Goal: Information Seeking & Learning: Compare options

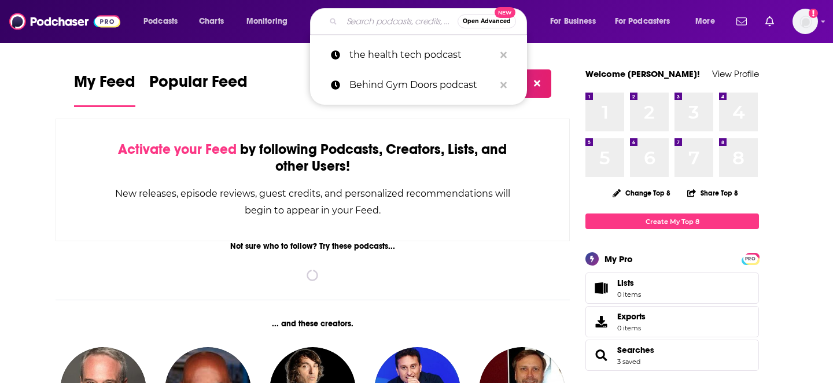
click at [378, 21] on input "Search podcasts, credits, & more..." at bounding box center [400, 21] width 116 height 19
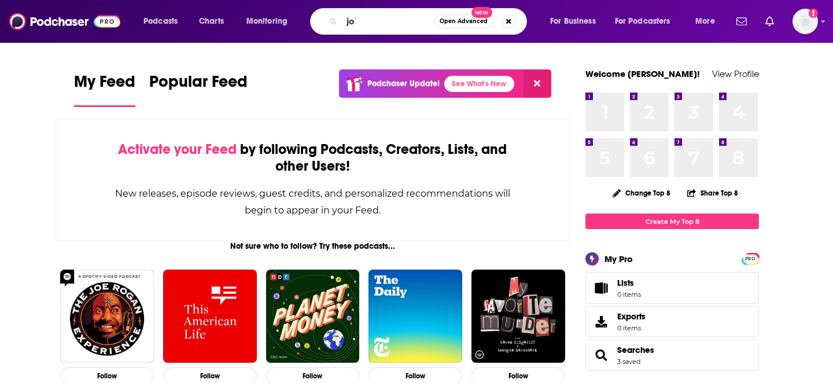
type input "j"
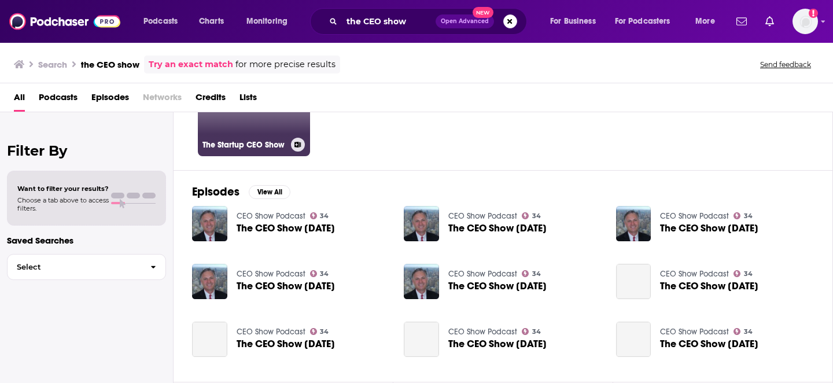
scroll to position [104, 0]
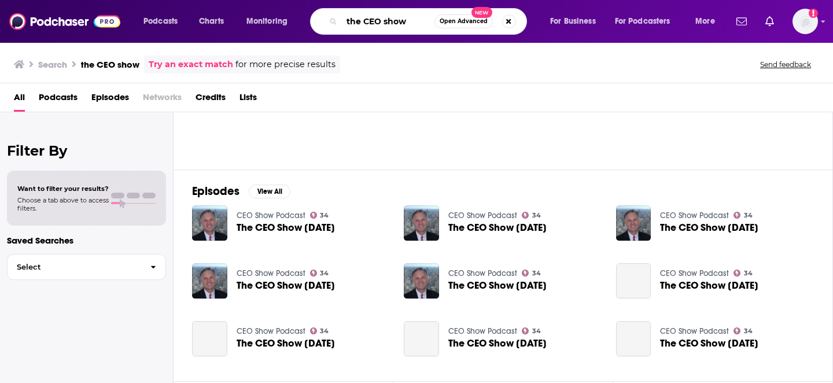
click at [360, 20] on input "the CEO show" at bounding box center [388, 21] width 93 height 19
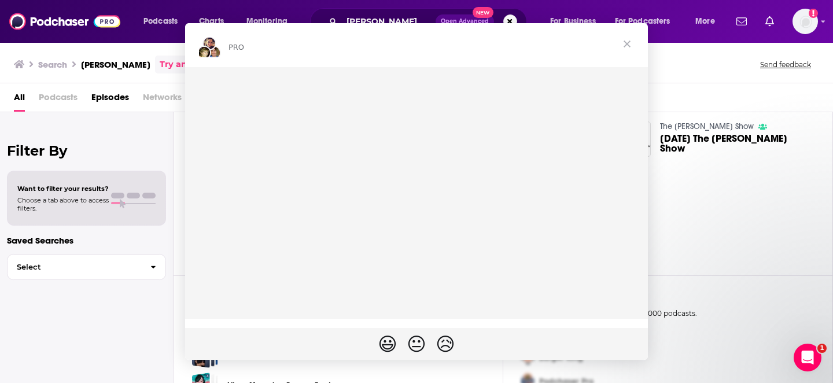
scroll to position [54, 0]
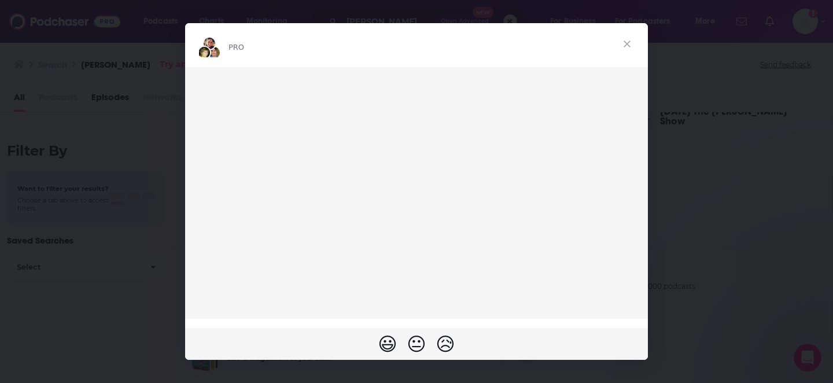
click at [627, 43] on span "Close" at bounding box center [627, 44] width 42 height 42
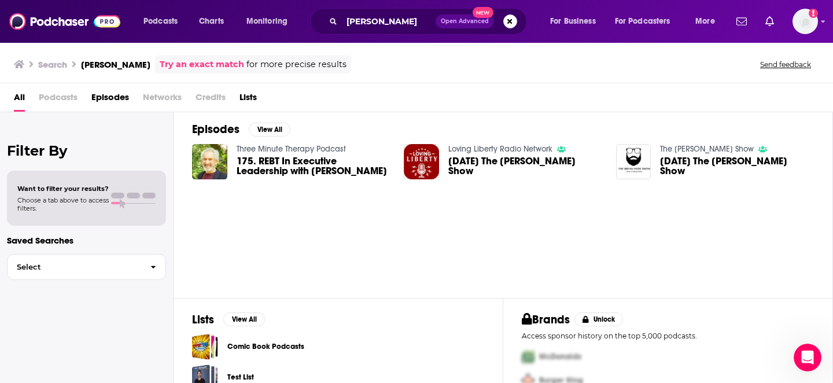
scroll to position [0, 0]
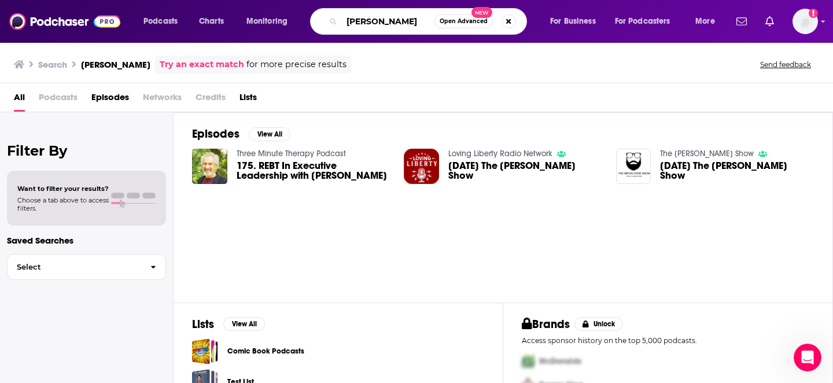
click at [386, 20] on input "[PERSON_NAME]" at bounding box center [388, 21] width 93 height 19
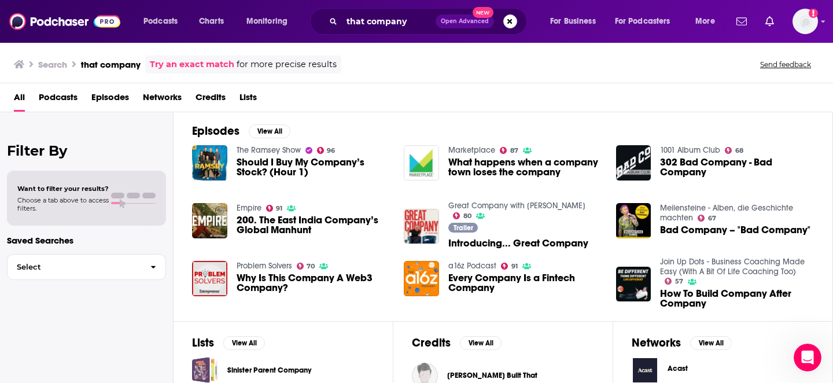
scroll to position [171, 0]
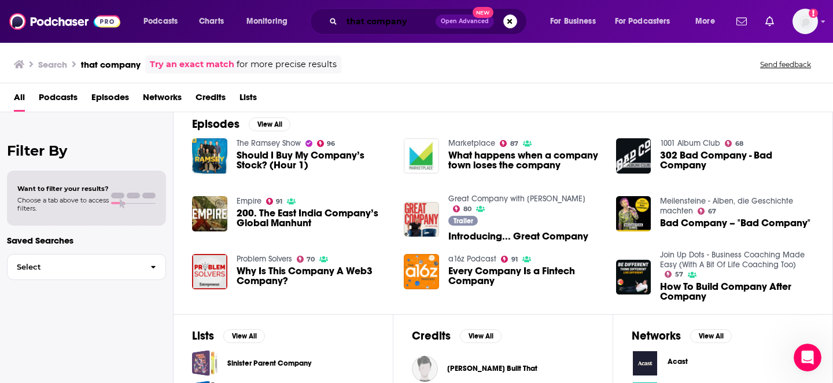
click at [422, 21] on input "that company" at bounding box center [389, 21] width 94 height 19
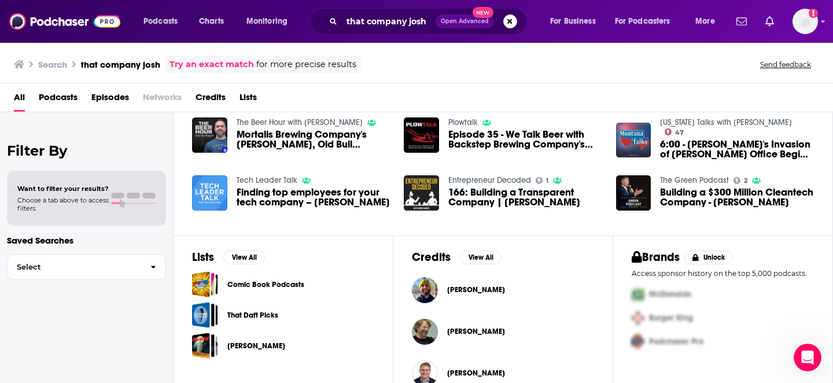
scroll to position [270, 0]
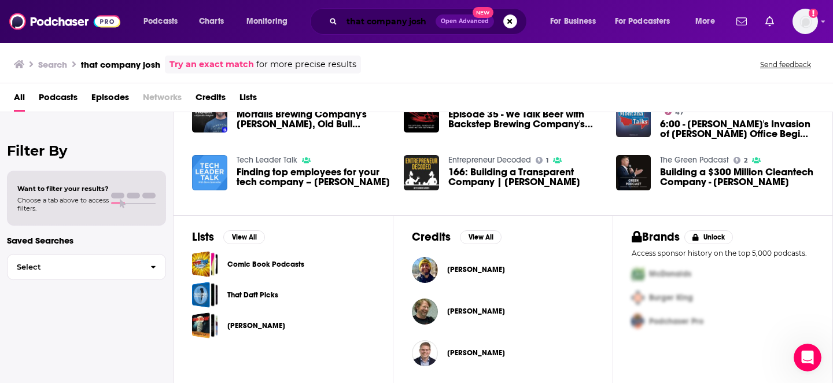
click at [395, 17] on input "that company josh" at bounding box center [389, 21] width 94 height 19
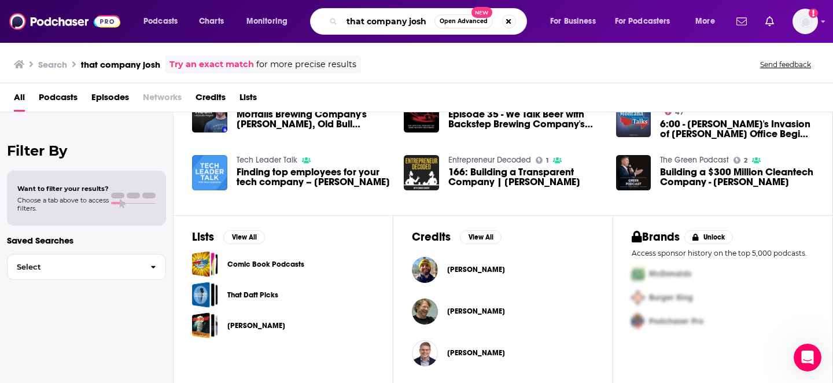
click at [395, 17] on input "that company josh" at bounding box center [388, 21] width 93 height 19
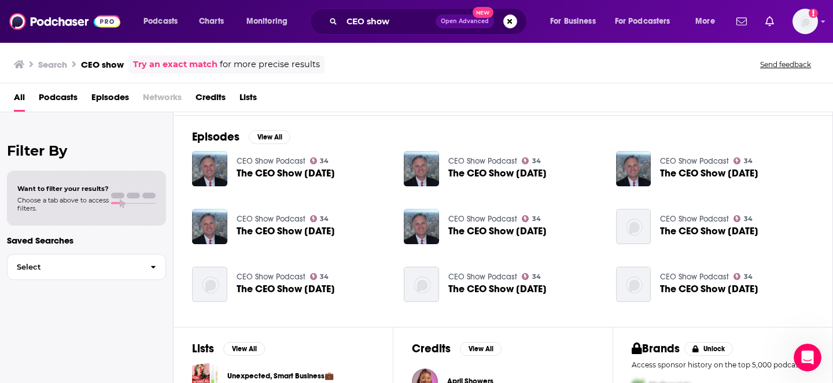
scroll to position [131, 0]
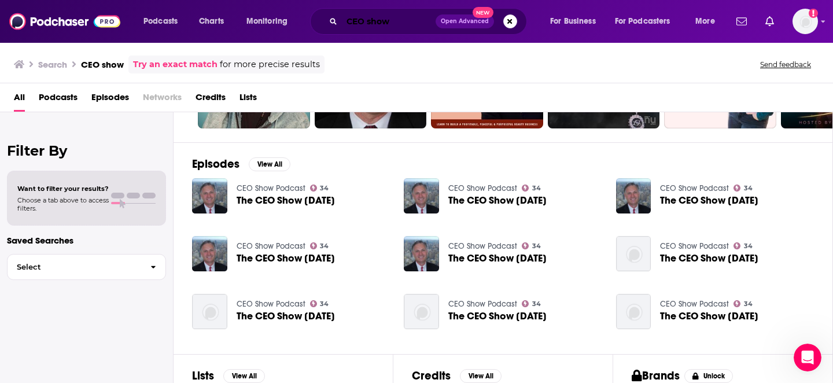
click at [364, 22] on input "CEO show" at bounding box center [389, 21] width 94 height 19
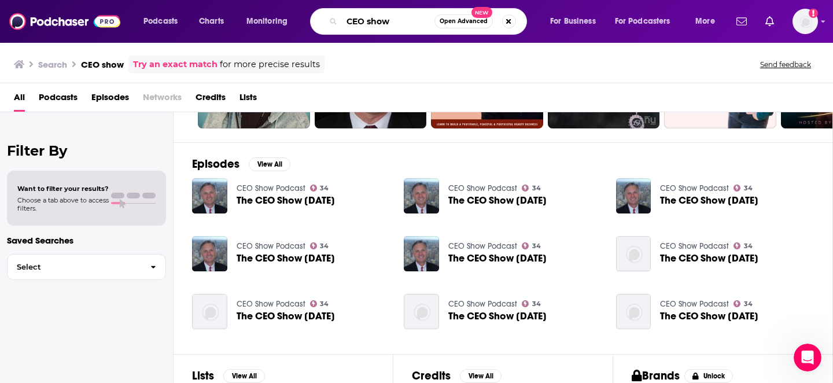
click at [364, 22] on input "CEO show" at bounding box center [388, 21] width 93 height 19
type input "rapid response"
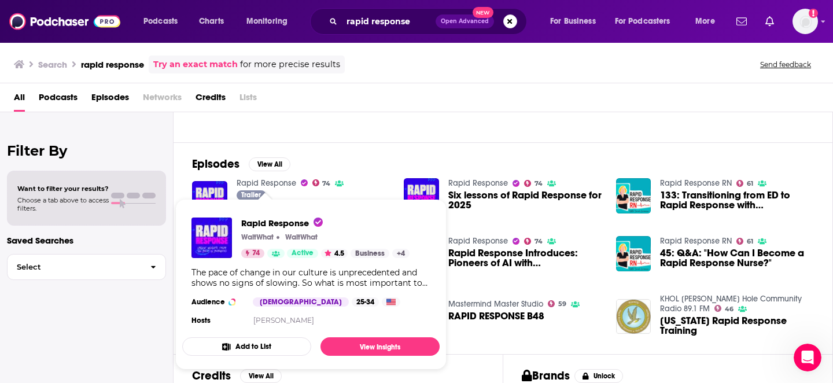
click at [256, 178] on link "Rapid Response" at bounding box center [266, 183] width 60 height 10
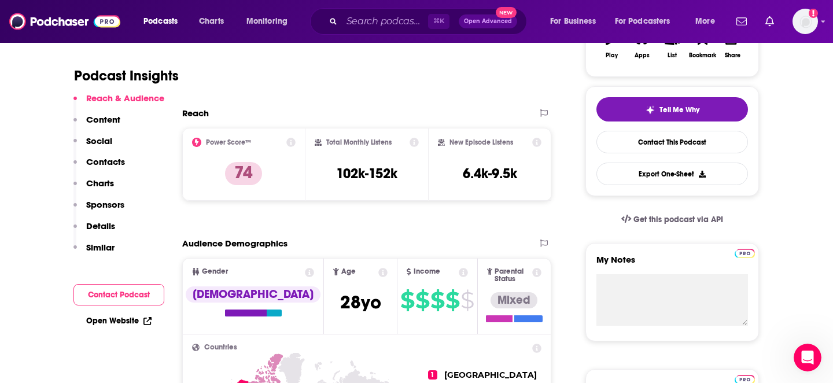
scroll to position [337, 0]
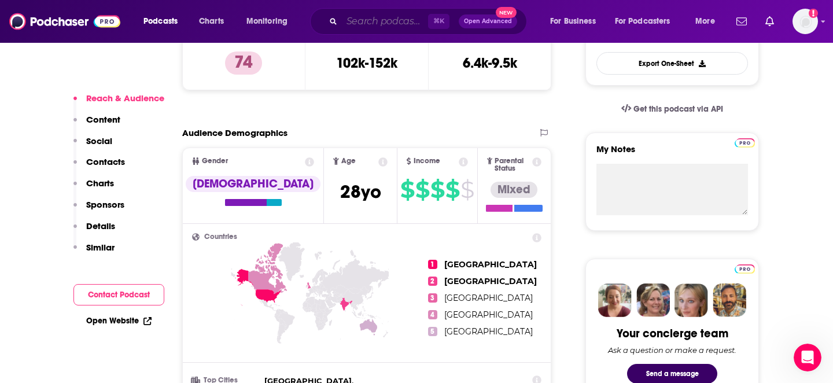
click at [360, 25] on input "Search podcasts, credits, & more..." at bounding box center [385, 21] width 86 height 19
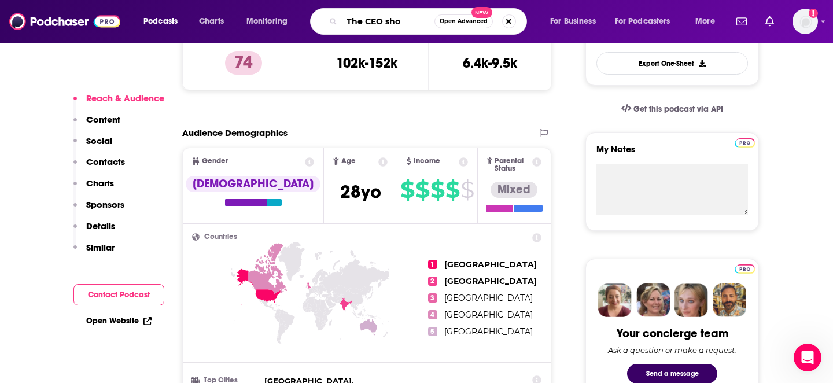
type input "The CEO show"
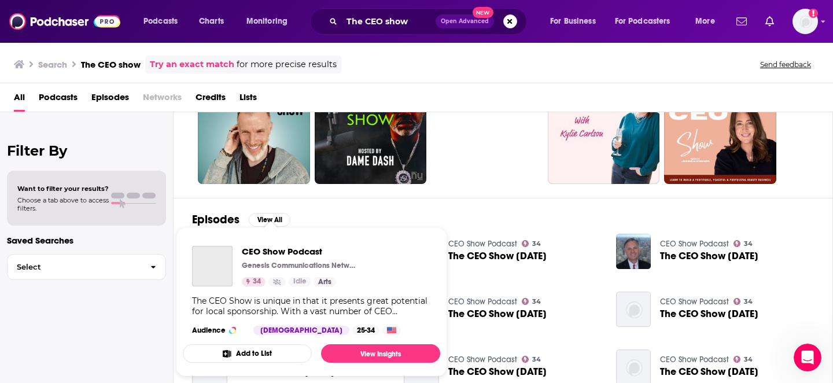
scroll to position [97, 0]
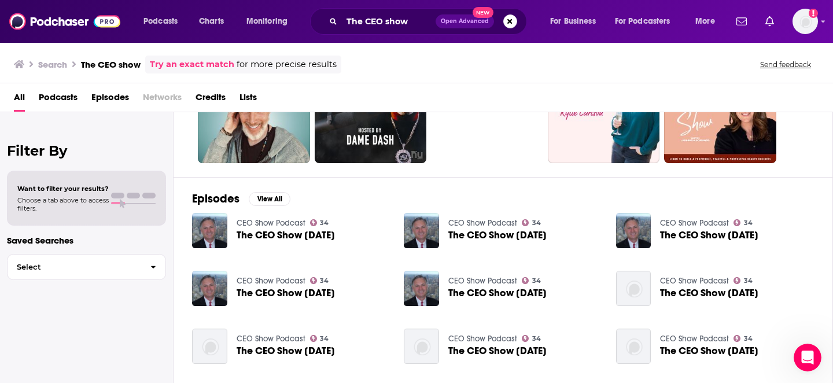
click at [306, 230] on span "The CEO Show [DATE]" at bounding box center [285, 235] width 98 height 10
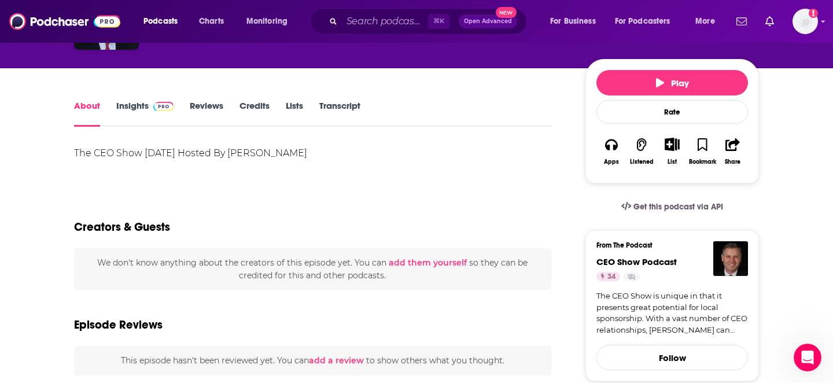
scroll to position [64, 0]
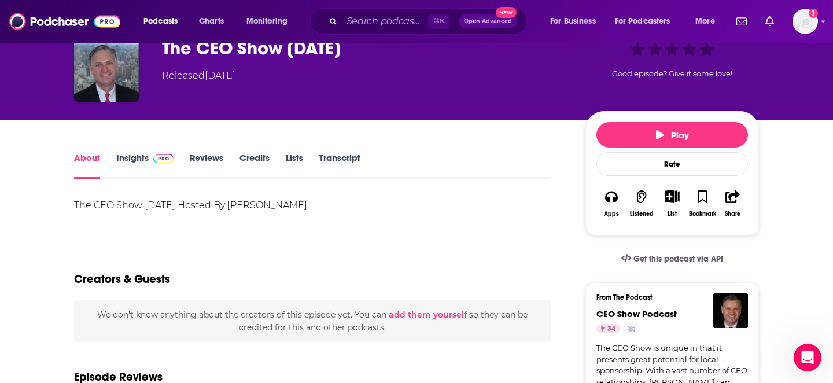
click at [142, 160] on link "Insights" at bounding box center [144, 165] width 57 height 27
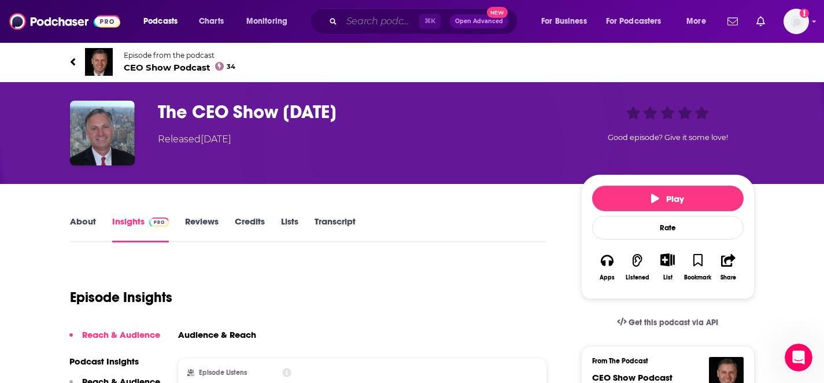
click at [372, 22] on input "Search podcasts, credits, & more..." at bounding box center [380, 21] width 77 height 19
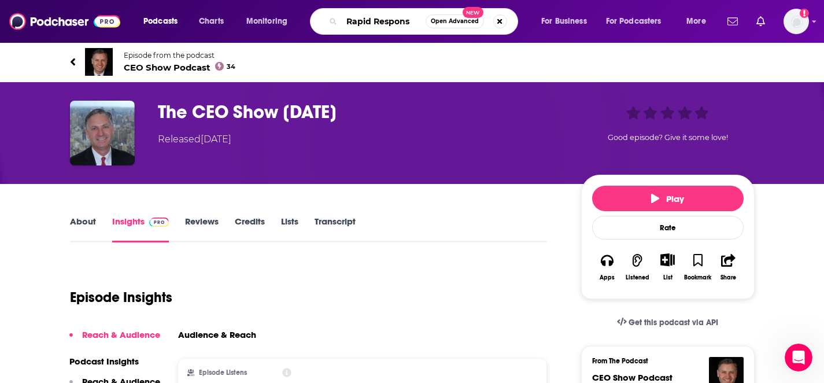
type input "Rapid Response"
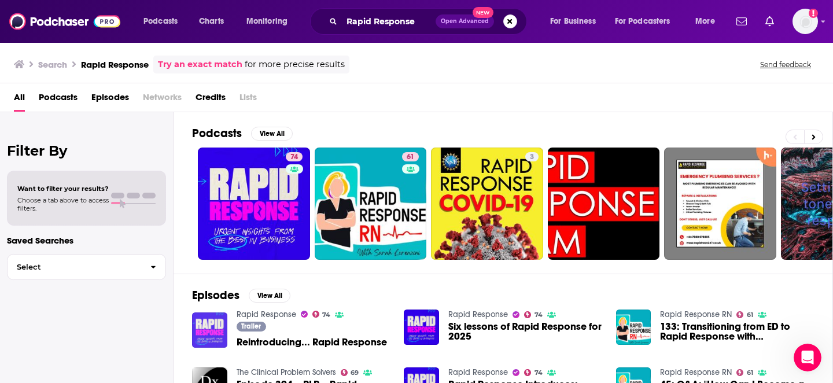
click at [222, 323] on img "Reintroducing... Rapid Response" at bounding box center [209, 329] width 35 height 35
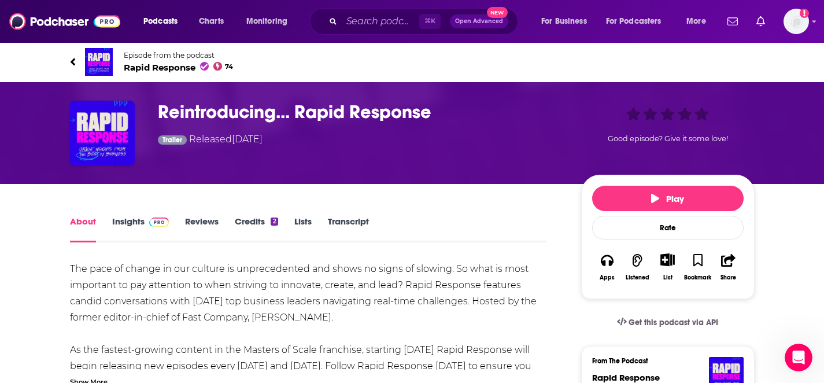
scroll to position [2, 0]
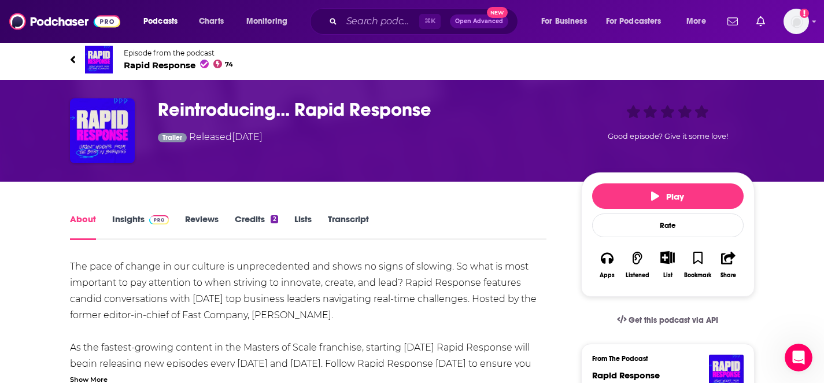
click at [133, 216] on link "Insights" at bounding box center [140, 226] width 57 height 27
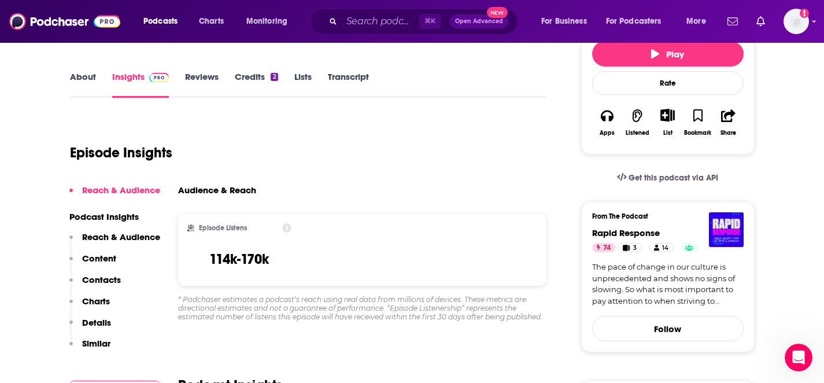
scroll to position [188, 0]
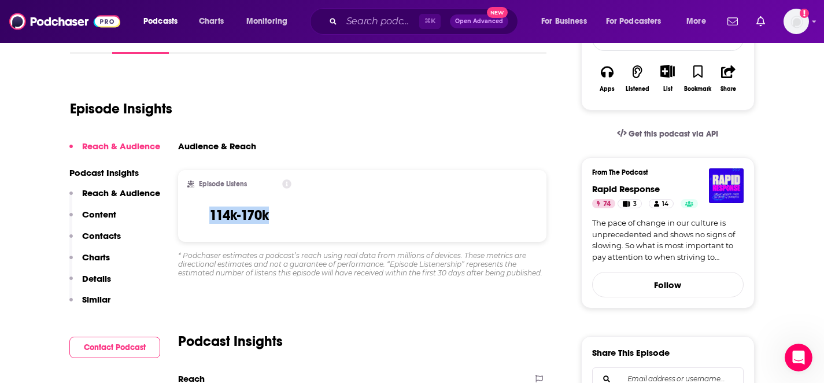
drag, startPoint x: 280, startPoint y: 216, endPoint x: 203, endPoint y: 214, distance: 77.5
click at [203, 214] on div "Episode Listens 114k-170k" at bounding box center [239, 205] width 105 height 53
copy h3 "114k-170k"
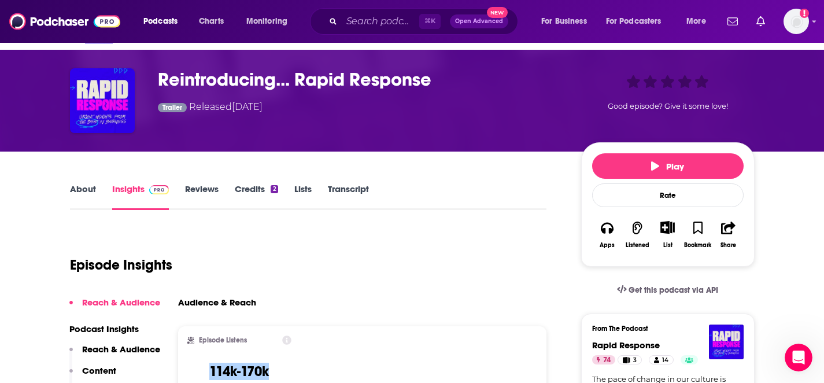
scroll to position [0, 0]
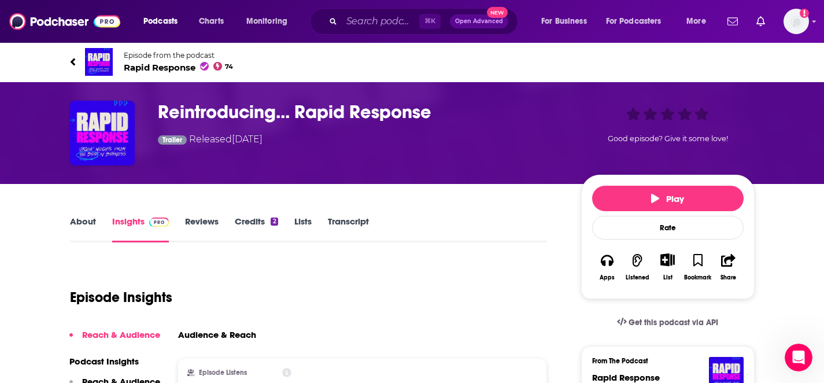
click at [76, 64] on link "Episode from the podcast Rapid Response 74" at bounding box center [412, 62] width 685 height 28
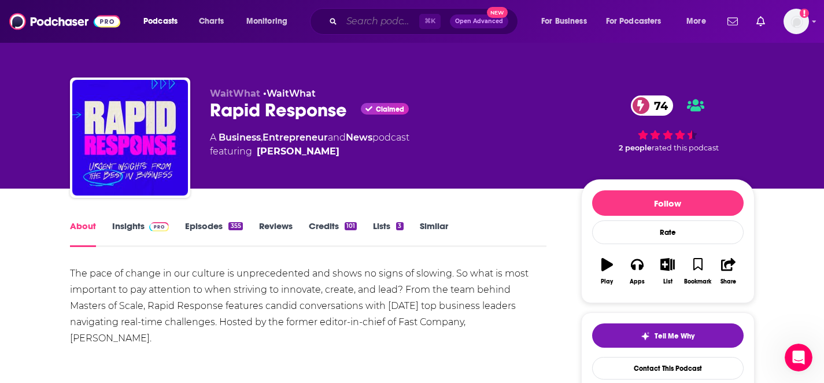
click at [361, 15] on input "Search podcasts, credits, & more..." at bounding box center [380, 21] width 77 height 19
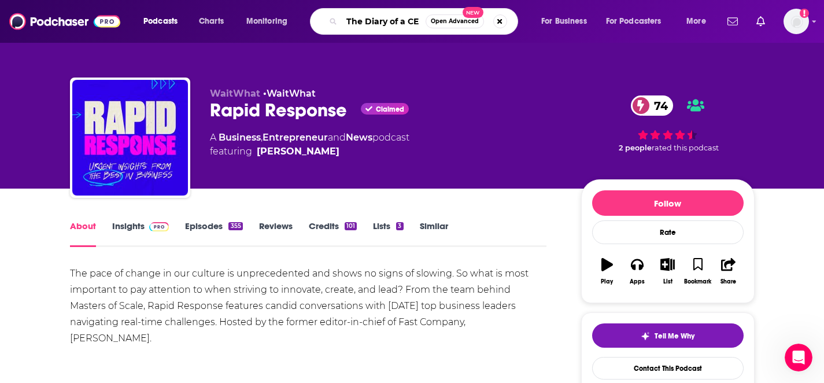
type input "The Diary of a CEO"
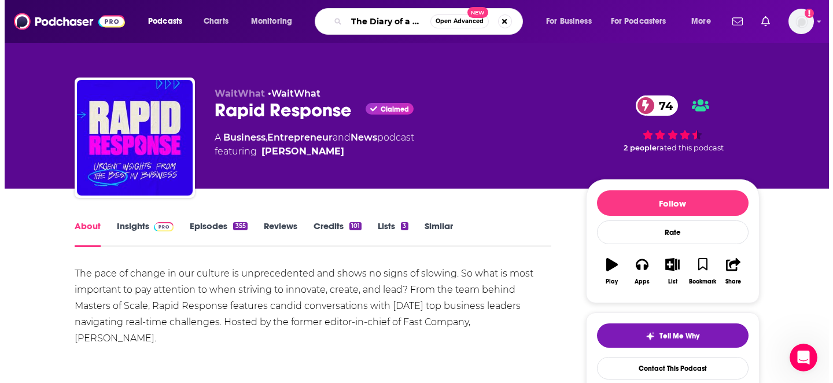
scroll to position [0, 6]
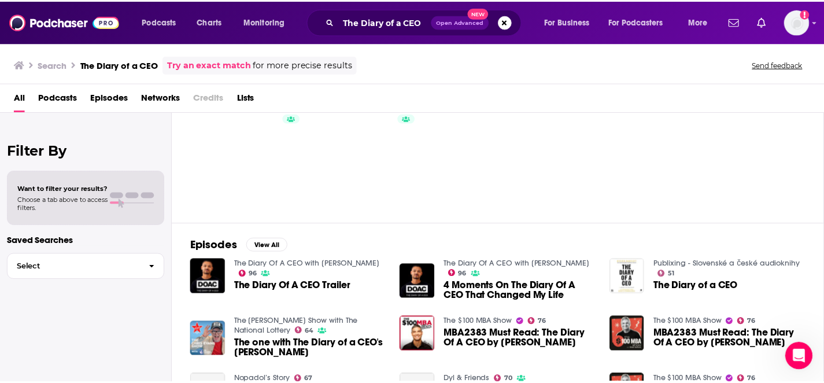
scroll to position [57, 0]
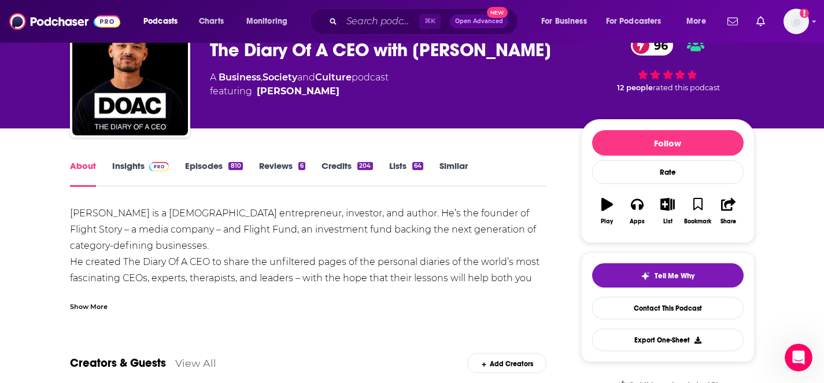
scroll to position [62, 0]
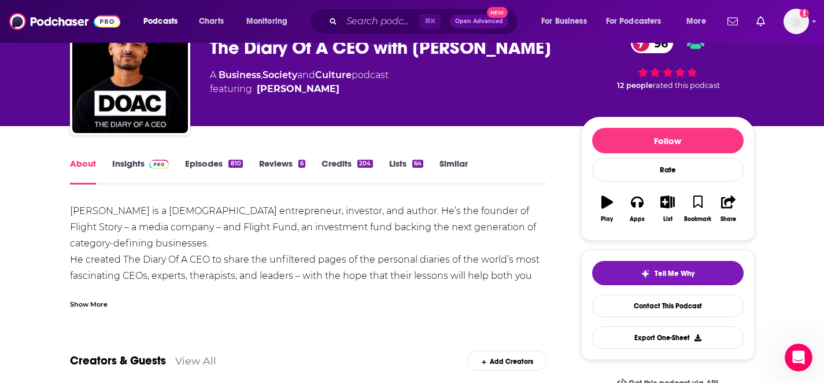
click at [123, 169] on link "Insights" at bounding box center [140, 171] width 57 height 27
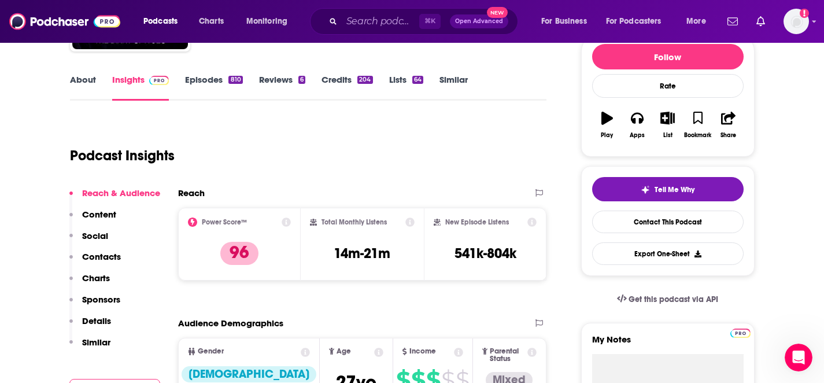
scroll to position [152, 0]
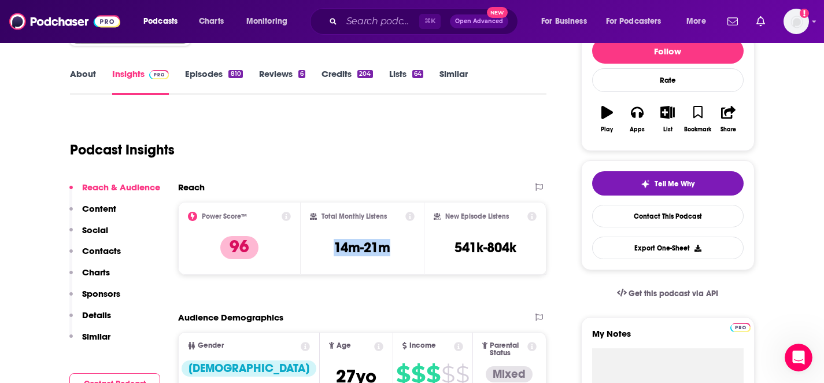
drag, startPoint x: 395, startPoint y: 248, endPoint x: 316, endPoint y: 246, distance: 79.8
click at [316, 246] on div "Total Monthly Listens 14m-21m" at bounding box center [362, 238] width 105 height 53
copy h3 "14m-21m"
click at [410, 27] on input "Search podcasts, credits, & more..." at bounding box center [380, 21] width 77 height 19
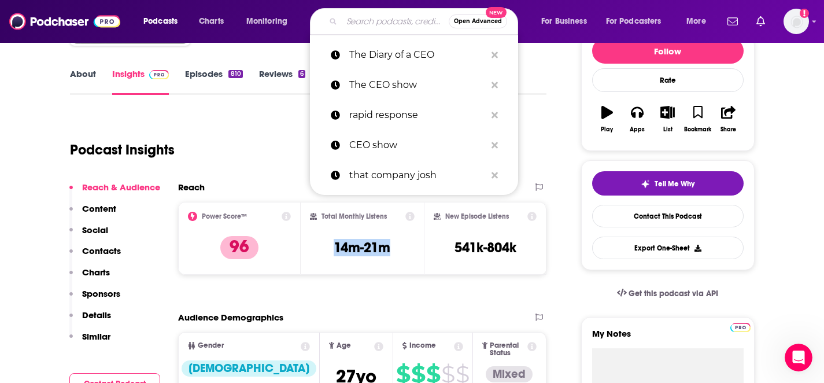
click at [410, 27] on input "Search podcasts, credits, & more..." at bounding box center [395, 21] width 107 height 19
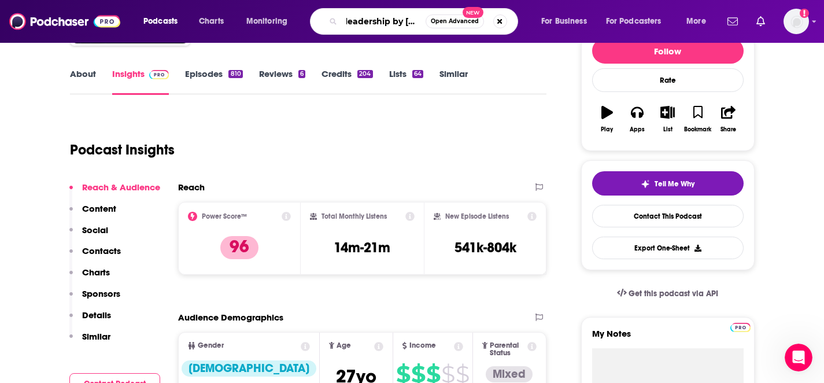
scroll to position [0, 18]
type input "leadership by [PERSON_NAME]"
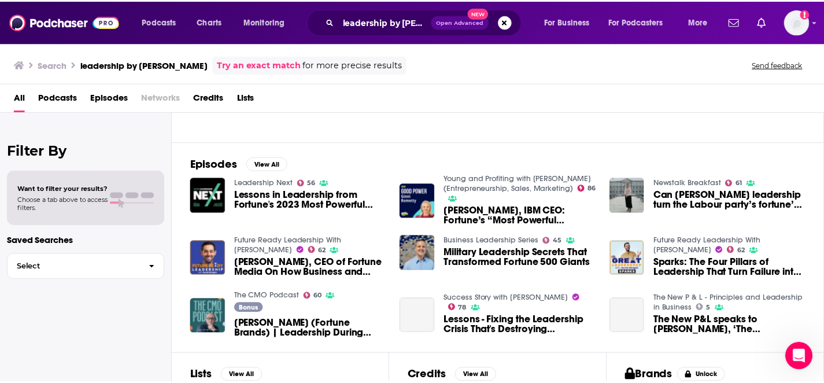
scroll to position [132, 0]
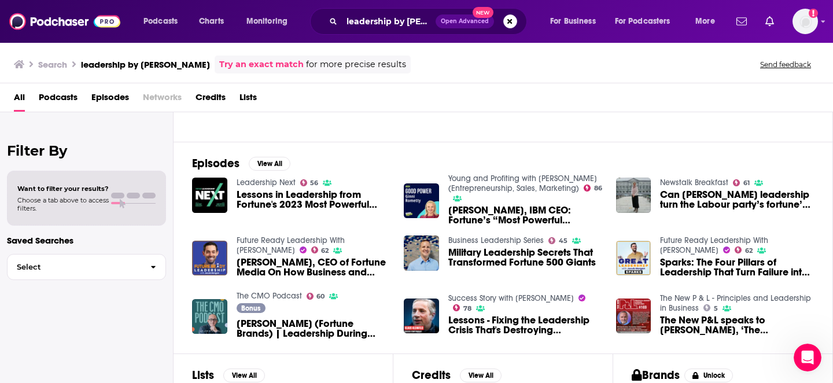
click at [316, 263] on span "[PERSON_NAME], CEO of Fortune Media On How Business and Leadership Has Changed …" at bounding box center [313, 267] width 154 height 20
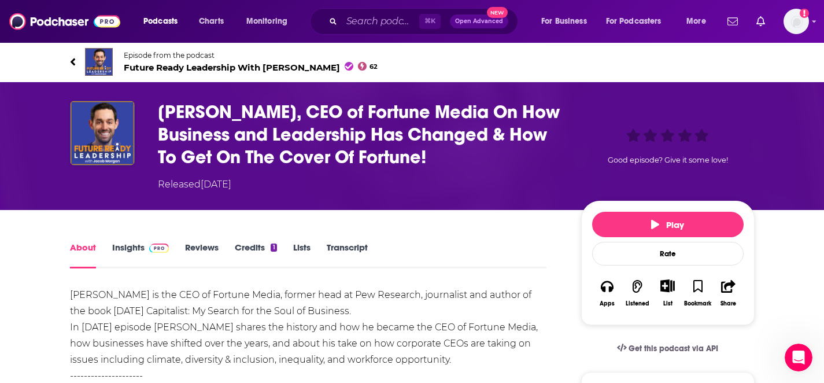
click at [154, 252] on img at bounding box center [159, 247] width 20 height 9
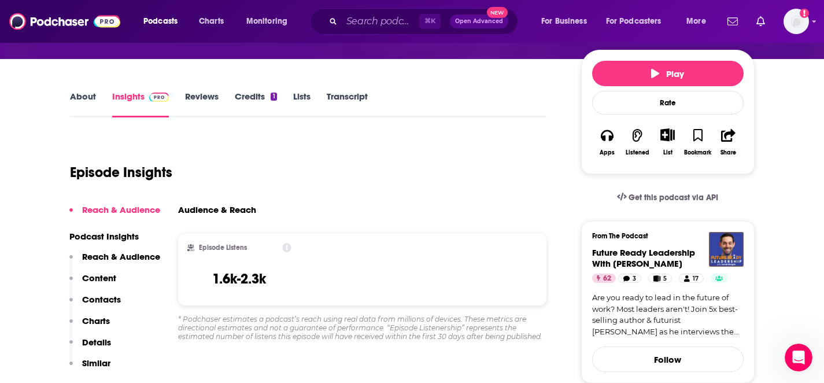
scroll to position [155, 0]
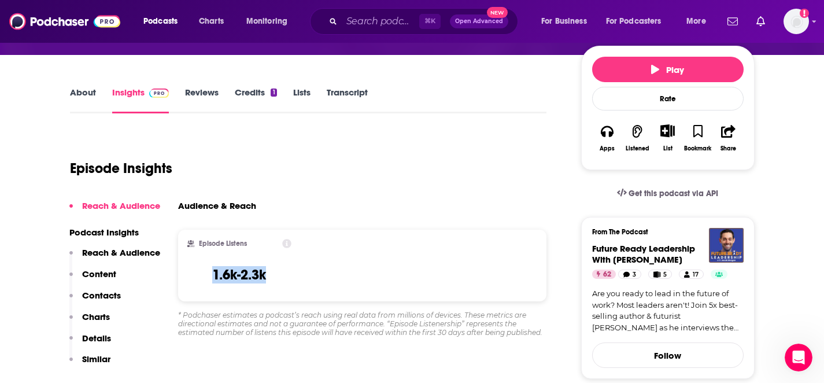
drag, startPoint x: 272, startPoint y: 278, endPoint x: 205, endPoint y: 273, distance: 67.2
click at [205, 273] on div "Episode Listens 1.6k-2.3k" at bounding box center [239, 265] width 105 height 53
copy h3 "1.6k-2.3k"
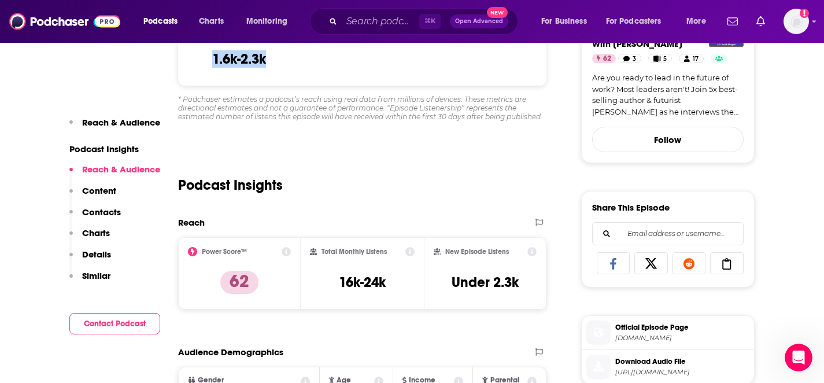
scroll to position [373, 0]
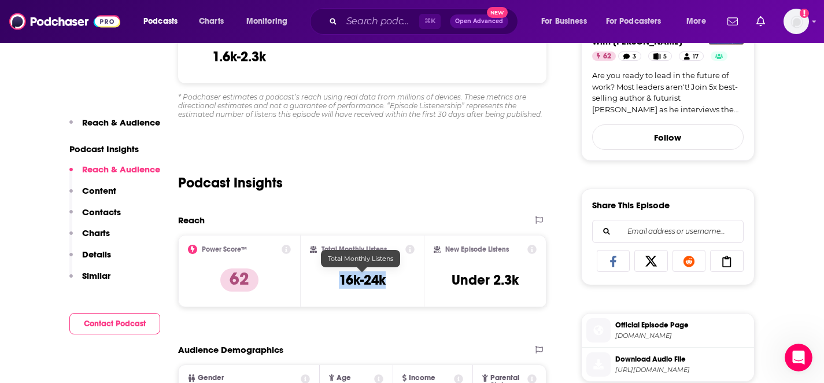
drag, startPoint x: 386, startPoint y: 282, endPoint x: 339, endPoint y: 283, distance: 47.4
click at [339, 283] on div "Total Monthly Listens 16k-24k" at bounding box center [362, 271] width 105 height 53
copy h3 "16k-24k"
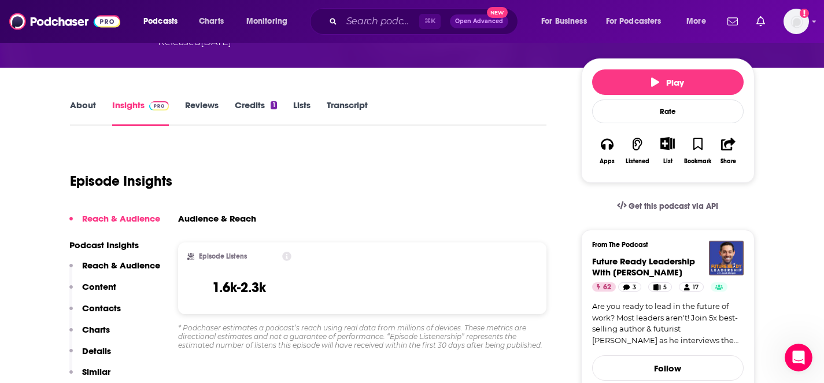
scroll to position [0, 0]
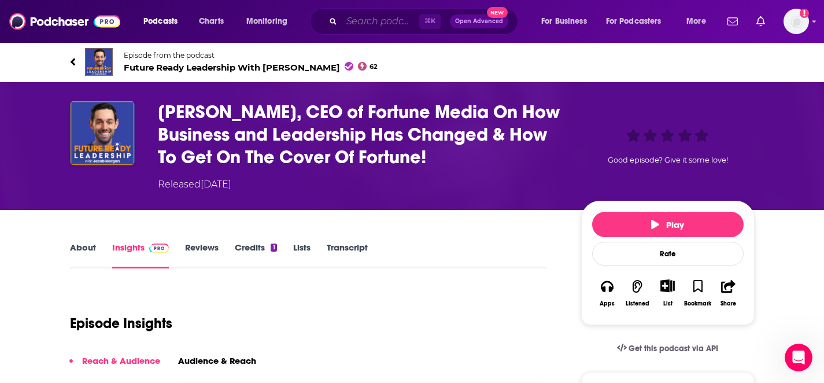
click at [380, 19] on input "Search podcasts, credits, & more..." at bounding box center [380, 21] width 77 height 19
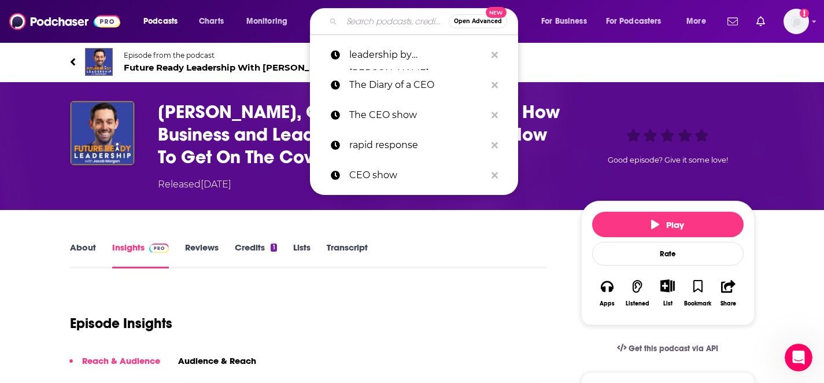
paste input "Opening Bid Unfiltered"
type input "Opening Bid Unfiltered"
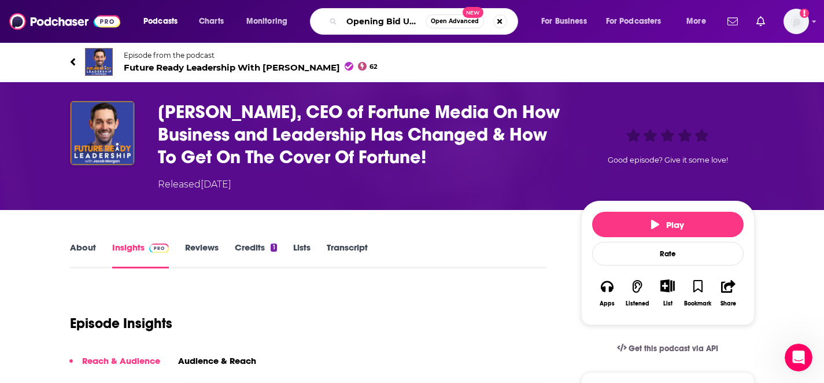
scroll to position [0, 25]
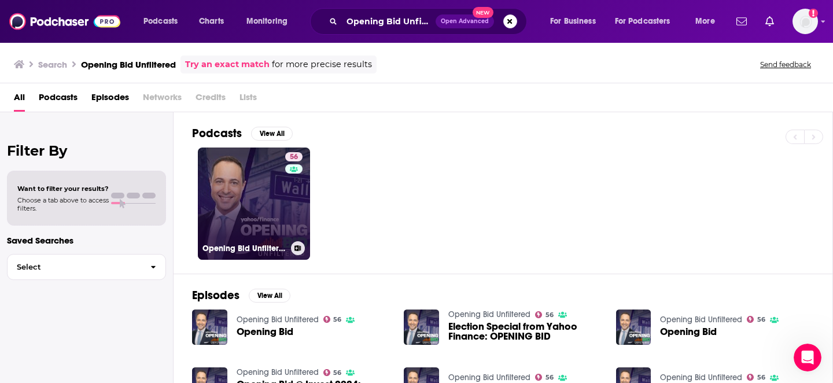
click at [274, 207] on link "56 Opening Bid Unfiltered" at bounding box center [254, 203] width 112 height 112
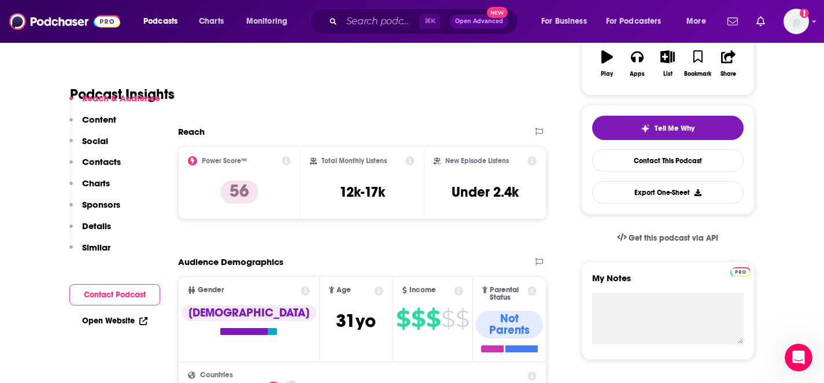
scroll to position [219, 0]
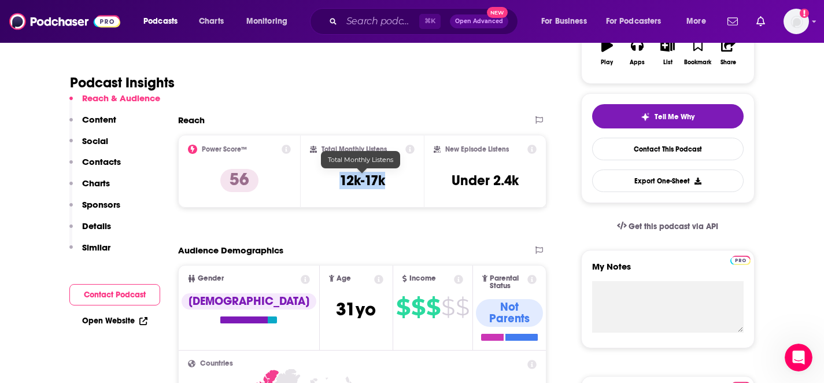
drag, startPoint x: 386, startPoint y: 180, endPoint x: 340, endPoint y: 185, distance: 46.5
click at [340, 185] on div "Total Monthly Listens 12k-17k" at bounding box center [362, 171] width 105 height 53
copy h3 "12k-17k"
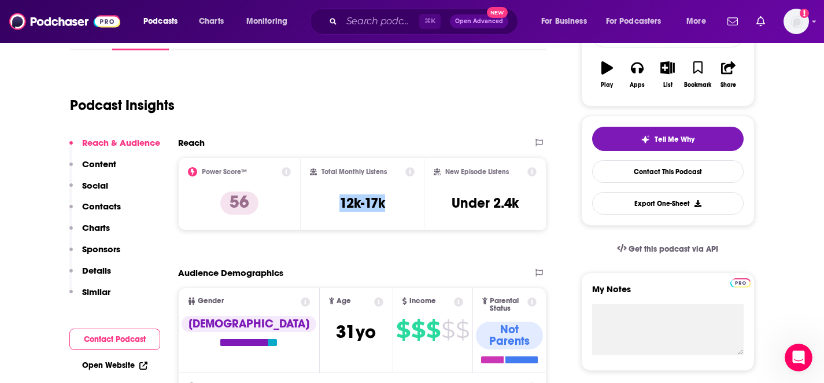
scroll to position [195, 0]
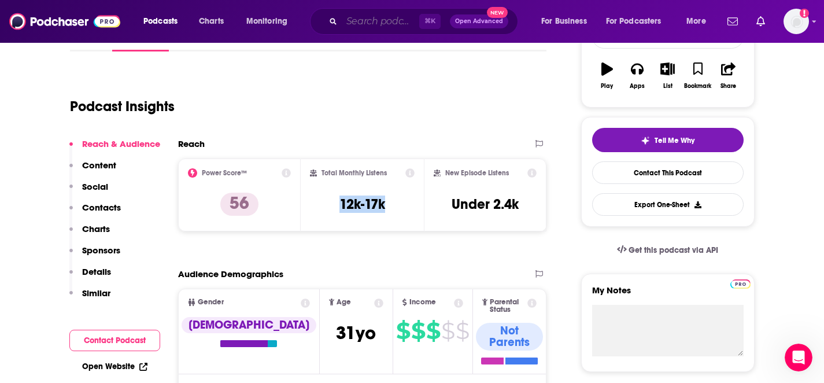
click at [364, 18] on input "Search podcasts, credits, & more..." at bounding box center [380, 21] width 77 height 19
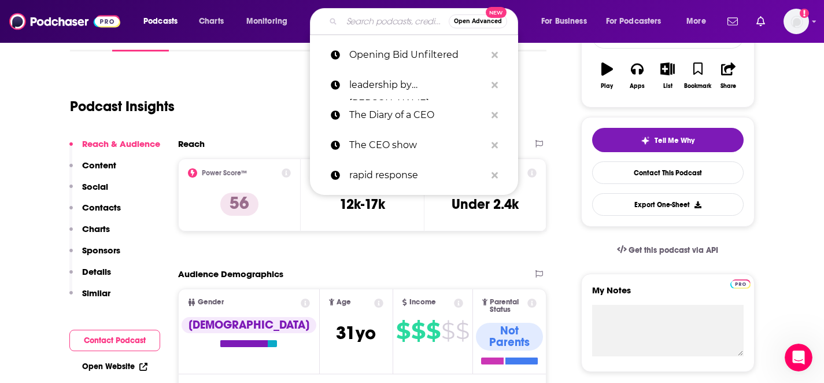
paste input "The Modern Customer Podcast"
type input "The Modern Customer Podcast"
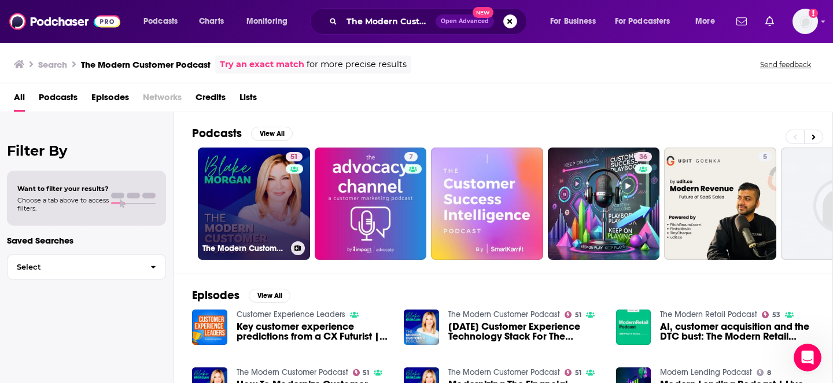
click at [270, 206] on link "51 The Modern Customer Podcast" at bounding box center [254, 203] width 112 height 112
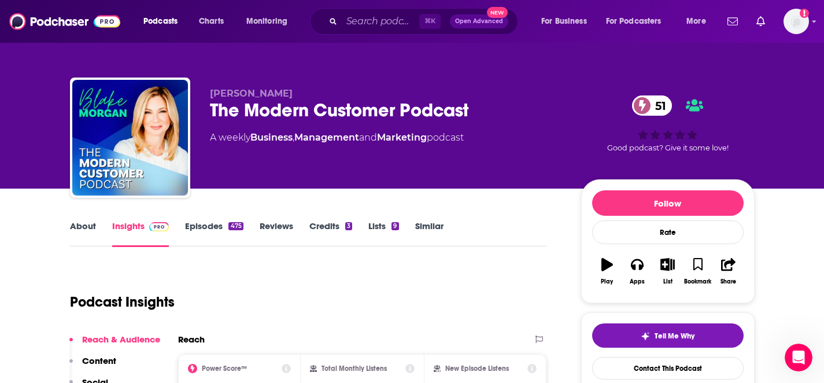
click at [225, 230] on link "Episodes 475" at bounding box center [214, 233] width 58 height 27
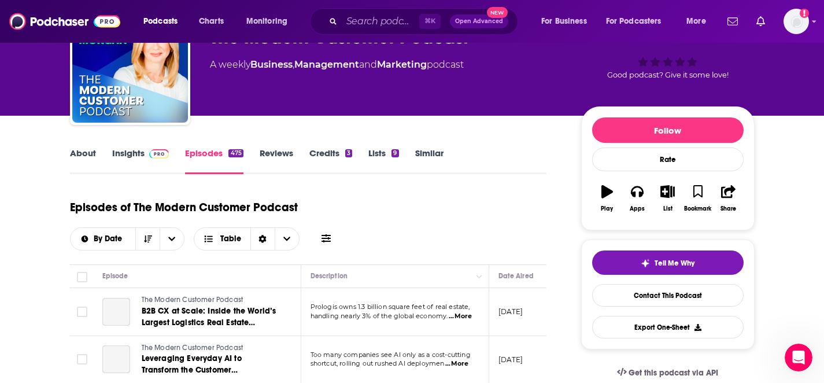
scroll to position [136, 0]
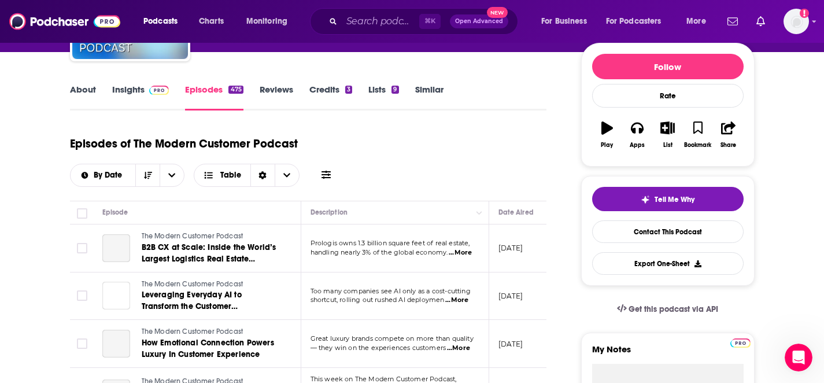
click at [137, 88] on link "Insights" at bounding box center [140, 97] width 57 height 27
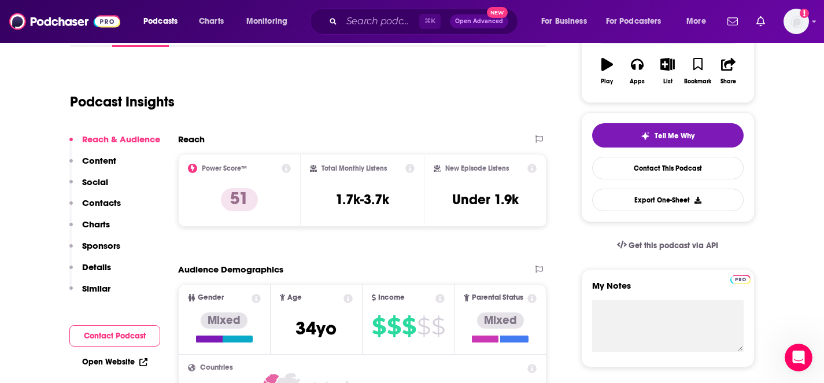
scroll to position [263, 0]
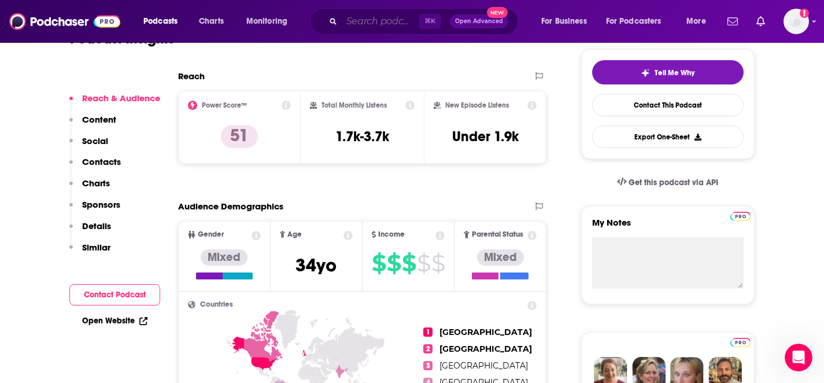
click at [381, 21] on input "Search podcasts, credits, & more..." at bounding box center [380, 21] width 77 height 19
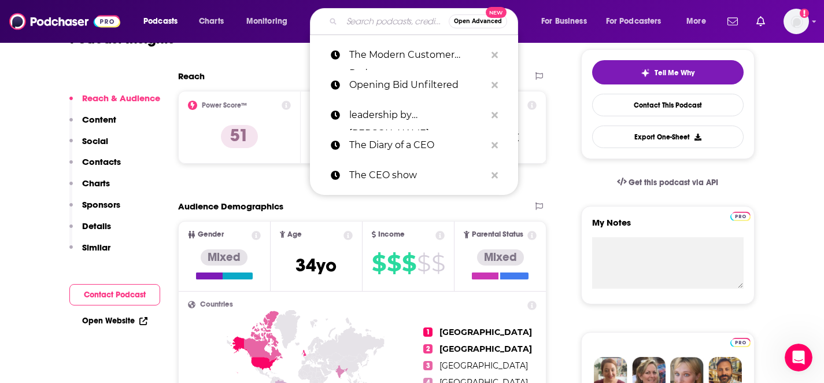
paste input "WWD Voices"
type input "WWD Voices"
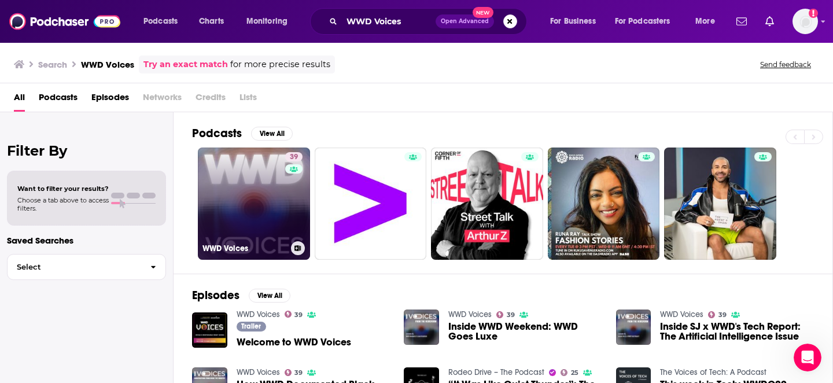
click at [256, 190] on link "39 WWD Voices" at bounding box center [254, 203] width 112 height 112
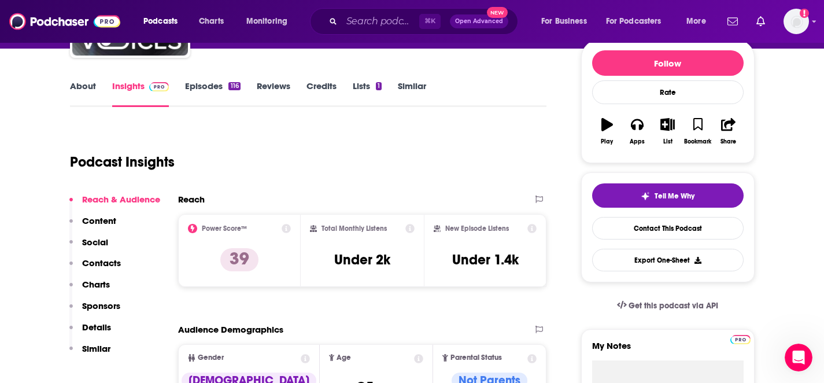
scroll to position [166, 0]
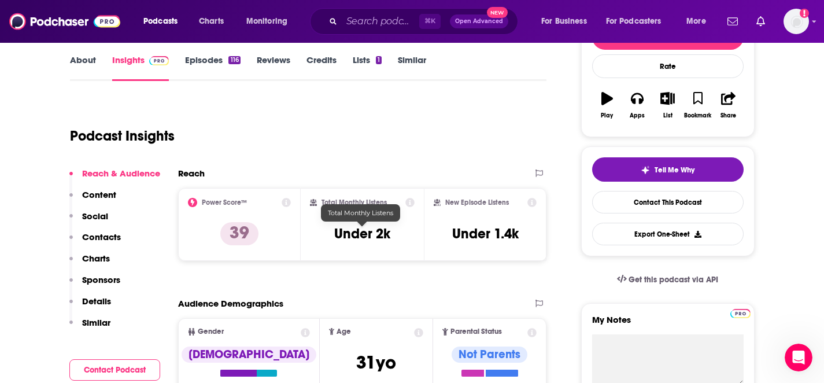
click at [368, 231] on h3 "Under 2k" at bounding box center [362, 233] width 56 height 17
click at [398, 21] on input "Search podcasts, credits, & more..." at bounding box center [380, 21] width 77 height 19
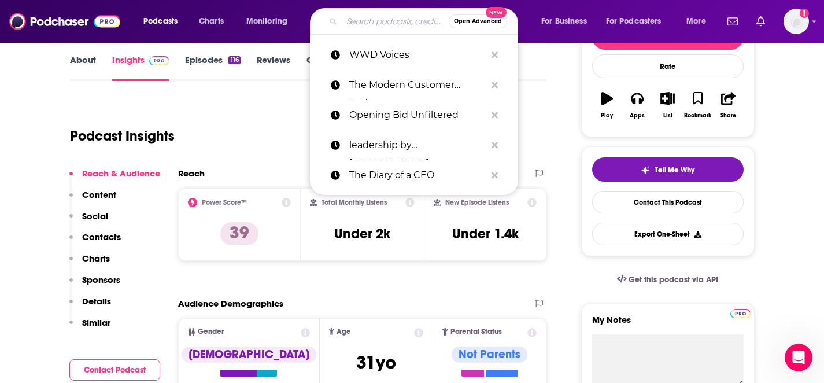
click at [398, 21] on input "Search podcasts, credits, & more..." at bounding box center [395, 21] width 107 height 19
paste input "The [PERSON_NAME] Show"
type input "The [PERSON_NAME] Show"
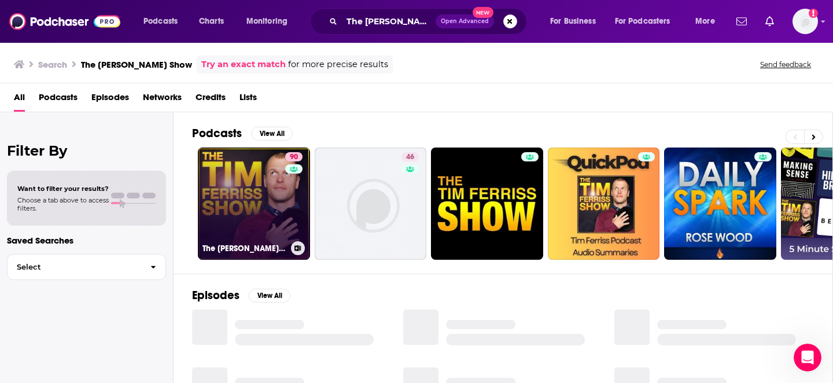
click at [235, 219] on link "90 The [PERSON_NAME] Show" at bounding box center [254, 203] width 112 height 112
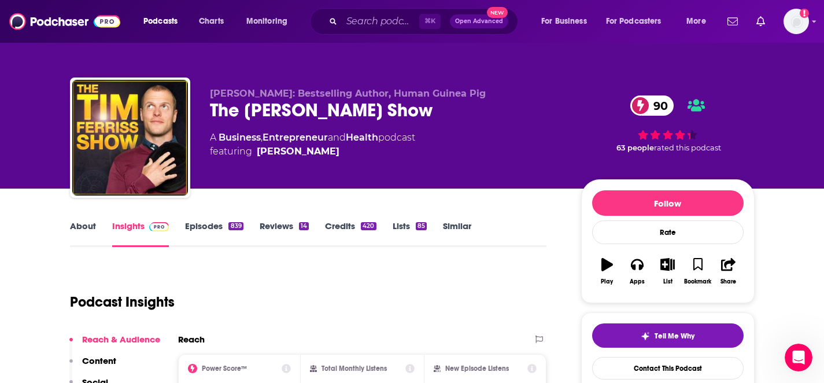
click at [135, 221] on link "Insights" at bounding box center [140, 233] width 57 height 27
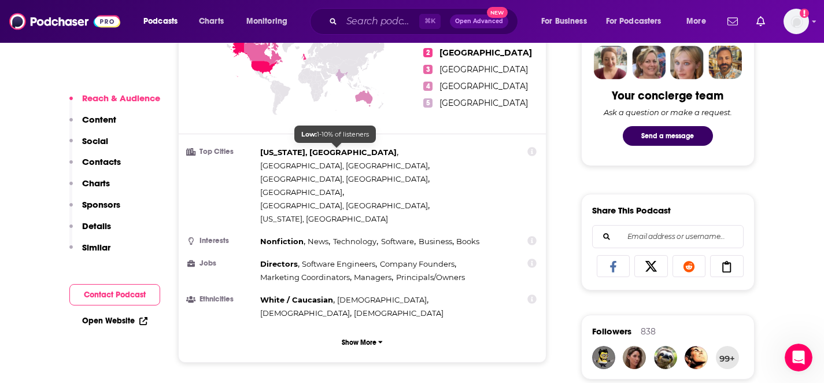
scroll to position [107, 0]
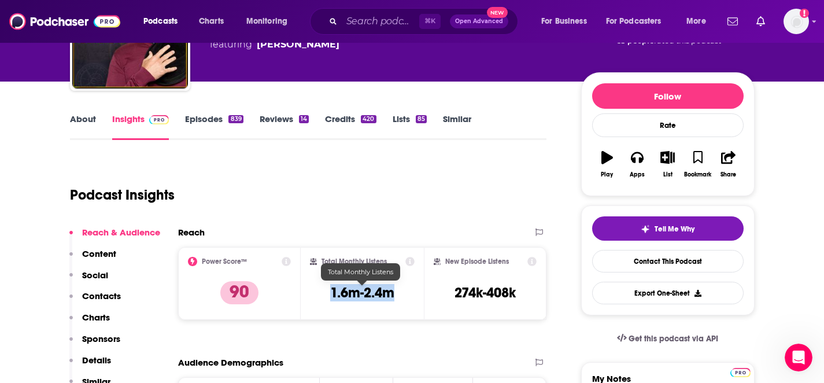
drag, startPoint x: 402, startPoint y: 288, endPoint x: 333, endPoint y: 289, distance: 68.8
click at [333, 289] on div "Total Monthly Listens 1.6m-2.4m" at bounding box center [362, 283] width 105 height 53
copy h3 "1.6m-2.4m"
click at [389, 28] on input "Search podcasts, credits, & more..." at bounding box center [380, 21] width 77 height 19
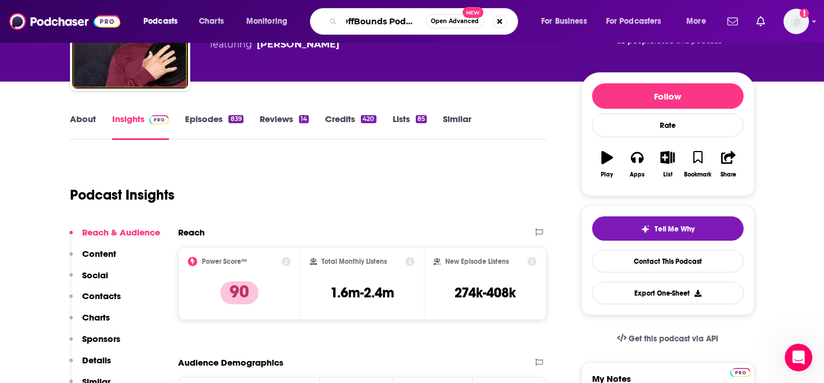
type input "OffBounds Podcast"
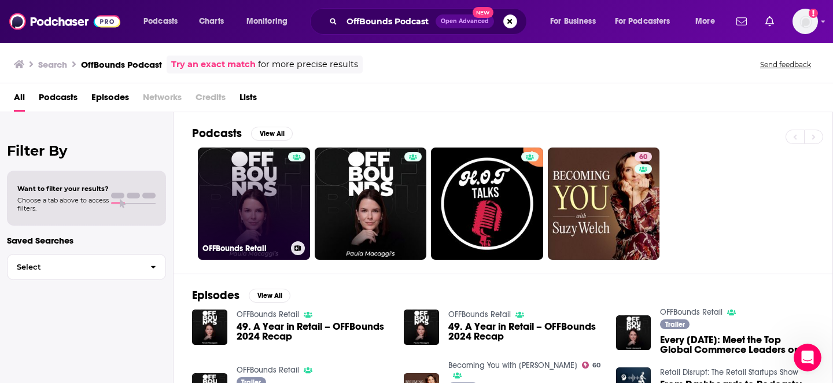
click at [280, 211] on link "OFFBounds Retail" at bounding box center [254, 203] width 112 height 112
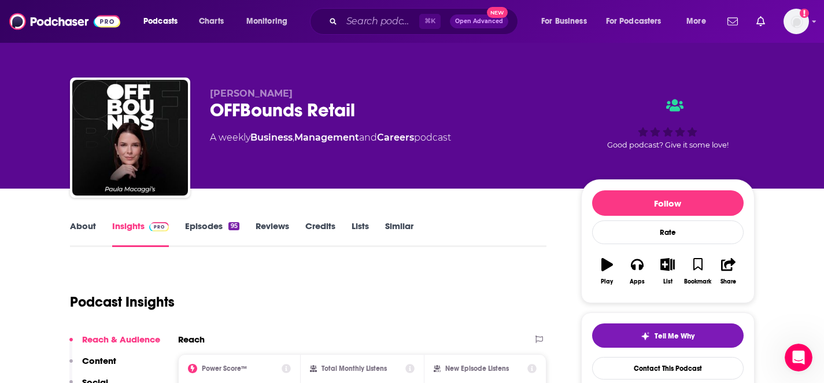
click at [142, 221] on link "Insights" at bounding box center [140, 233] width 57 height 27
